Goal: Check status: Check status

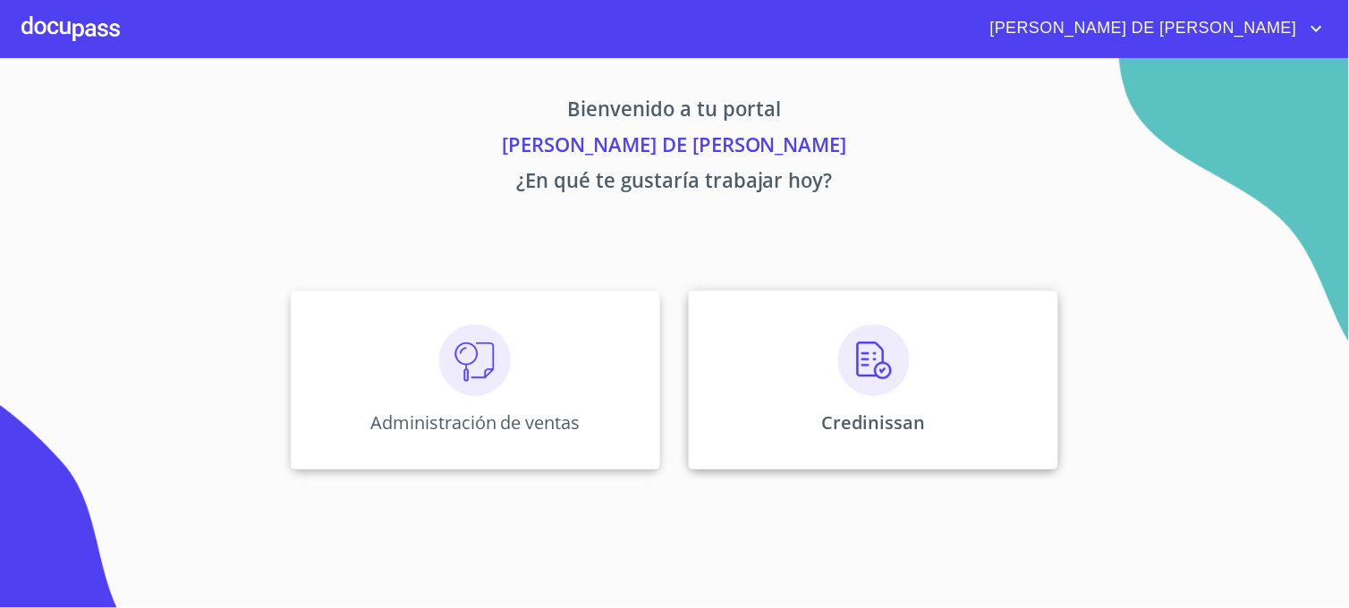
click at [708, 444] on div "Credinissan" at bounding box center [873, 380] width 369 height 179
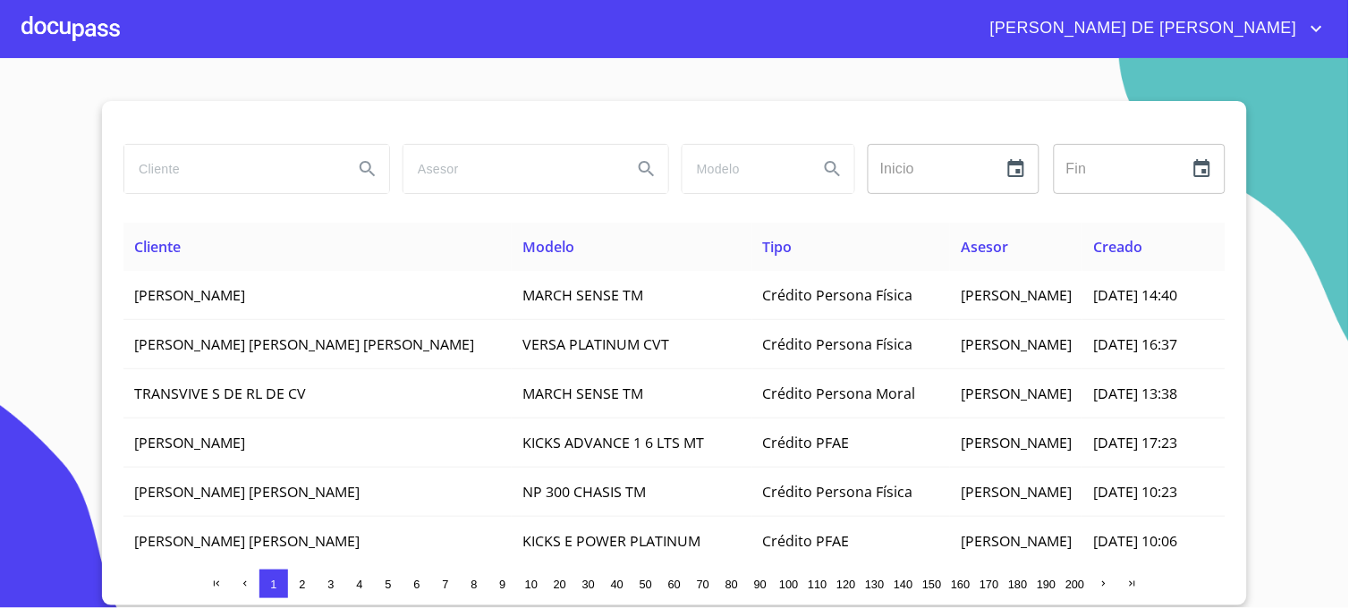
click at [206, 173] on input "search" at bounding box center [231, 169] width 215 height 48
type input "[PERSON_NAME]"
click at [363, 170] on icon "Search" at bounding box center [367, 168] width 21 height 21
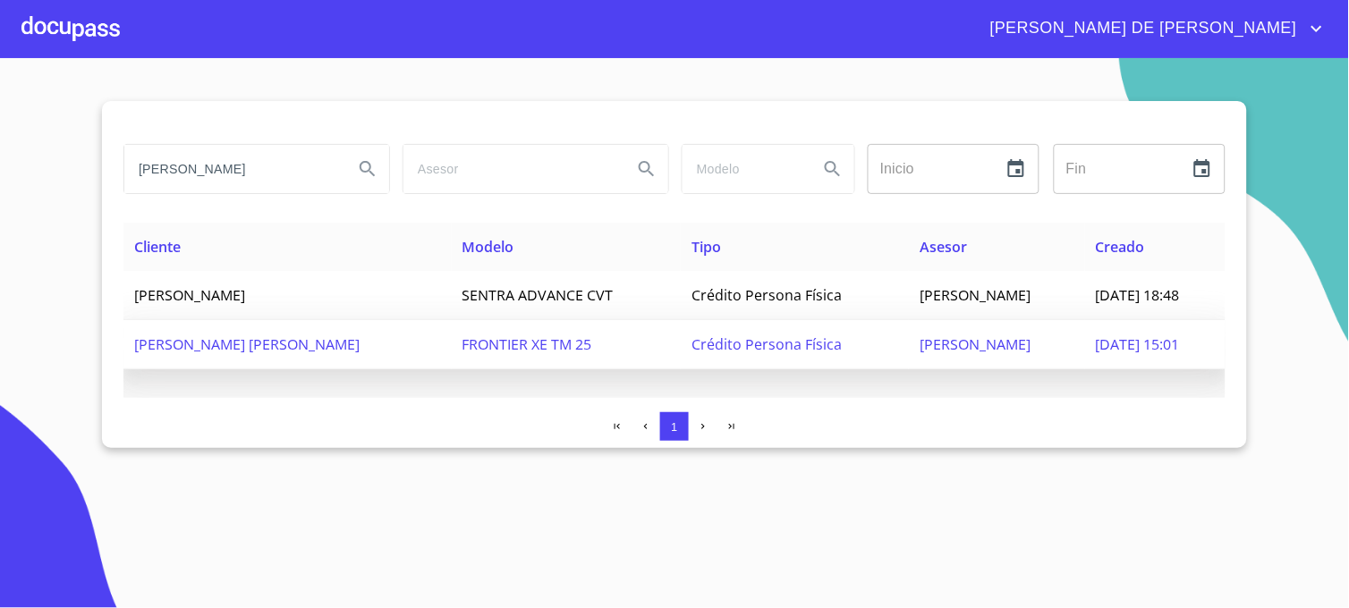
click at [919, 351] on span "[PERSON_NAME]" at bounding box center [974, 344] width 111 height 20
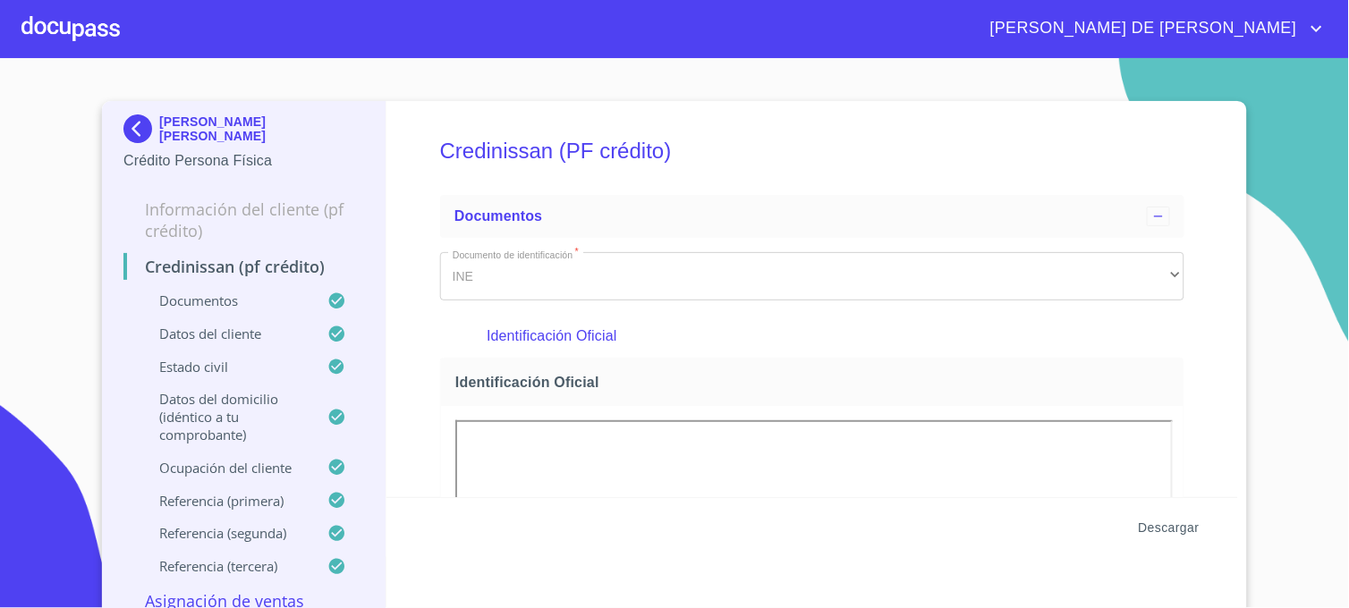
click at [1183, 526] on span "Descargar" at bounding box center [1168, 528] width 61 height 22
click at [123, 130] on img at bounding box center [141, 128] width 36 height 29
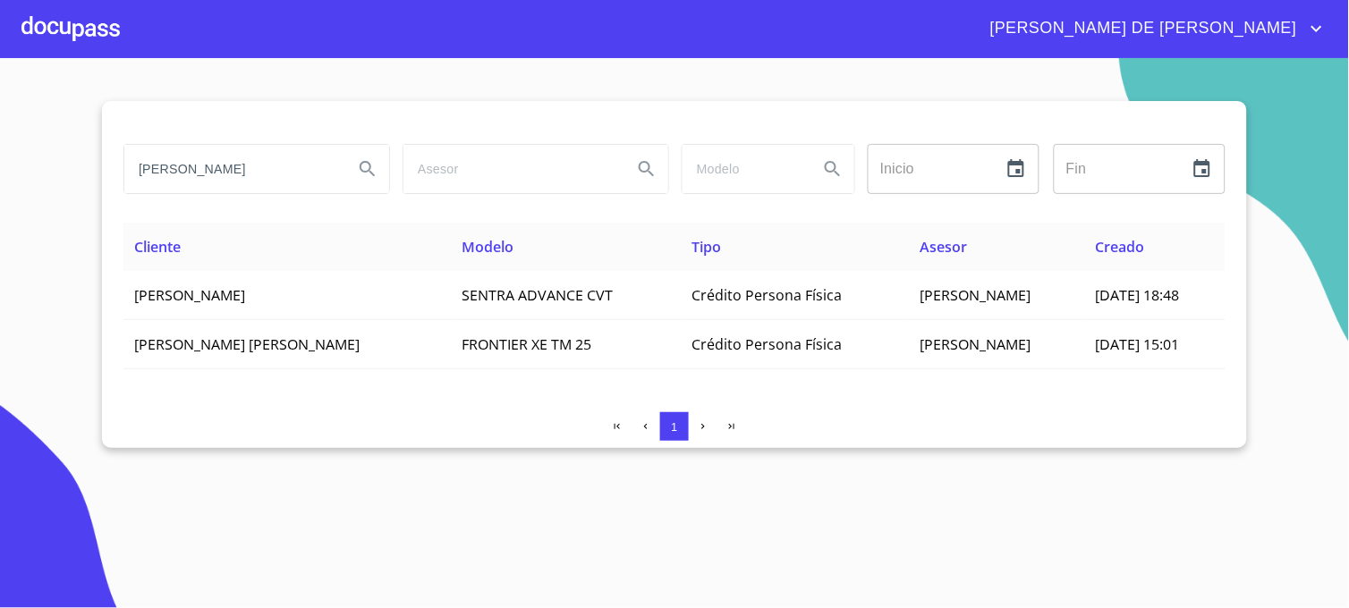
drag, startPoint x: 233, startPoint y: 168, endPoint x: 100, endPoint y: 184, distance: 133.3
click at [100, 184] on section "[PERSON_NAME] Inicio ​ Fin ​ Cliente Modelo Tipo Asesor [PERSON_NAME] SENTRA AD…" at bounding box center [674, 333] width 1349 height 550
click at [356, 173] on button "Search" at bounding box center [367, 169] width 43 height 43
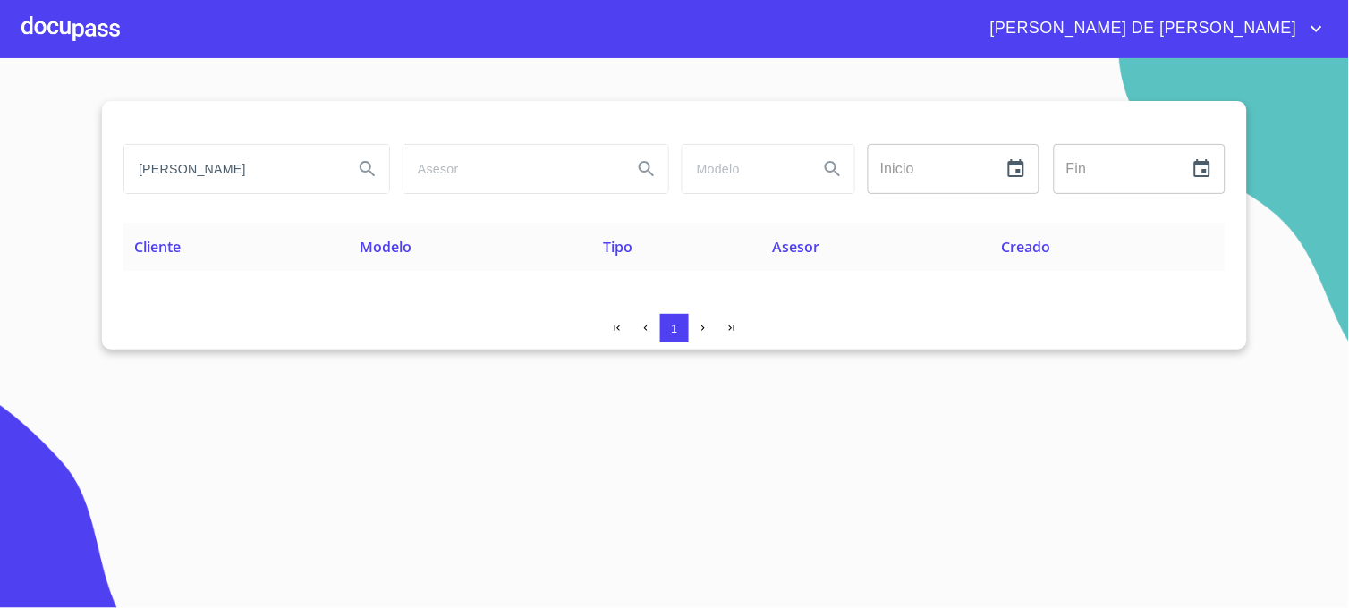
drag, startPoint x: 253, startPoint y: 176, endPoint x: -4, endPoint y: 144, distance: 259.5
click at [0, 144] on html "[PERSON_NAME] DE [PERSON_NAME] [PERSON_NAME] Inicio ​ Fin ​ Cliente Modelo Tipo…" at bounding box center [674, 304] width 1349 height 608
type input "[PERSON_NAME]"
click at [354, 170] on button "Search" at bounding box center [367, 169] width 43 height 43
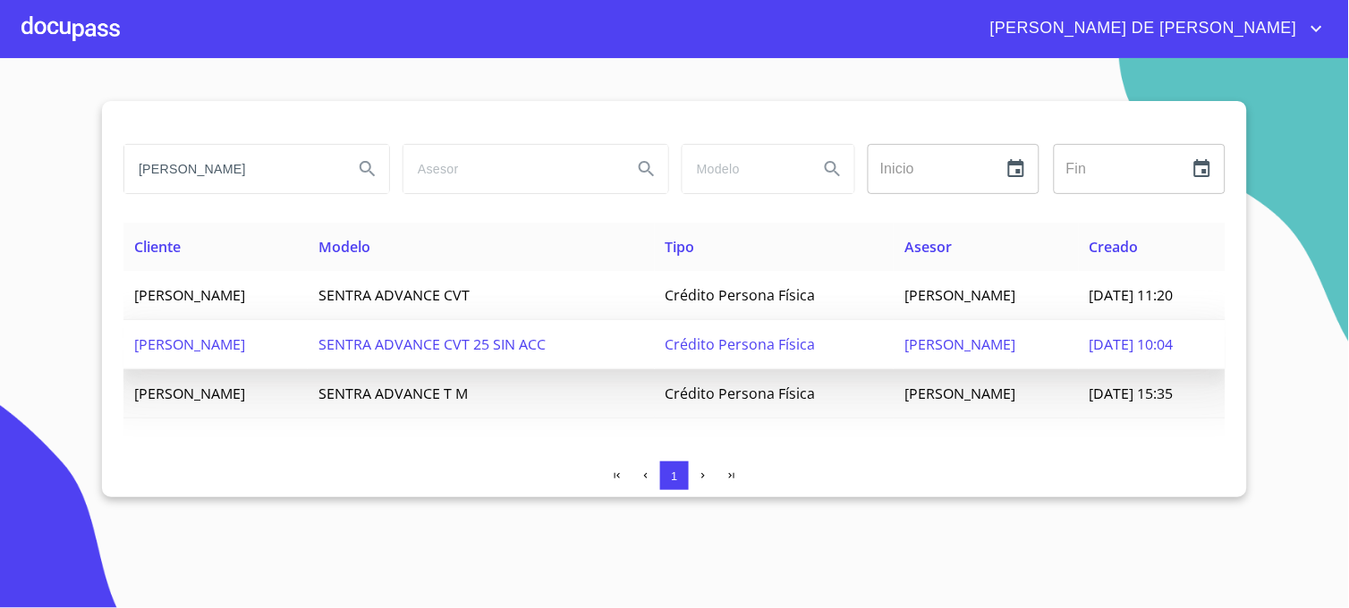
click at [1078, 346] on td "[DATE] 10:04" at bounding box center [1151, 344] width 147 height 49
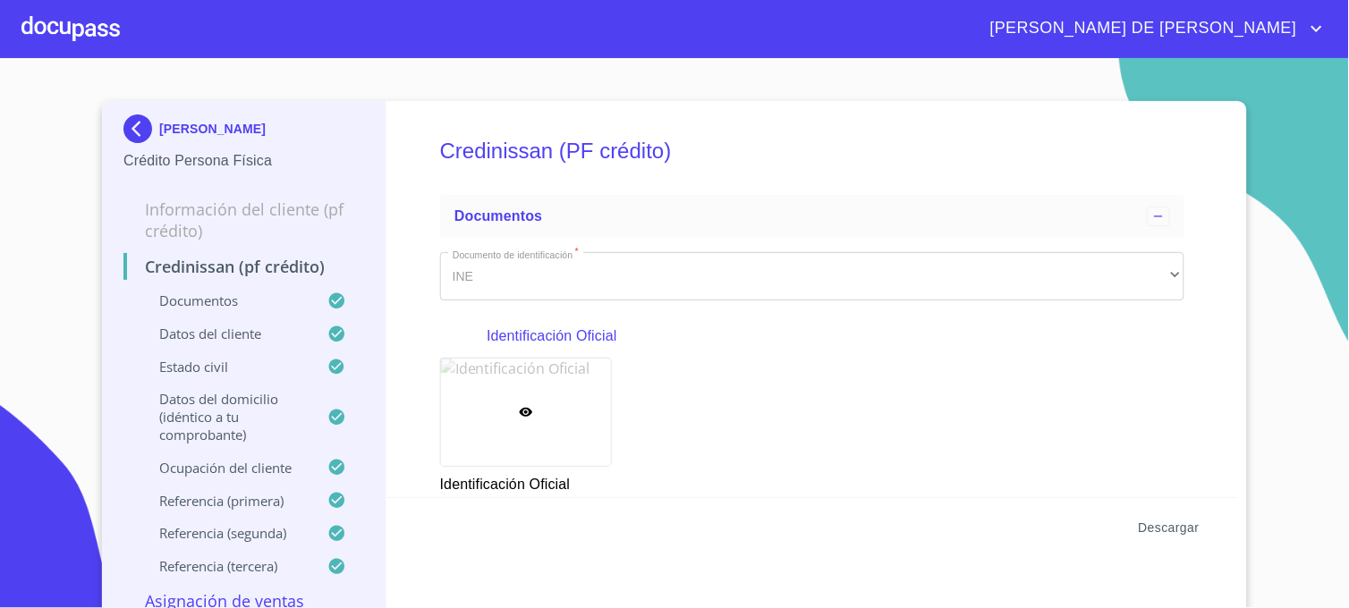
click at [1170, 525] on span "Descargar" at bounding box center [1168, 528] width 61 height 22
